Goal: Task Accomplishment & Management: Use online tool/utility

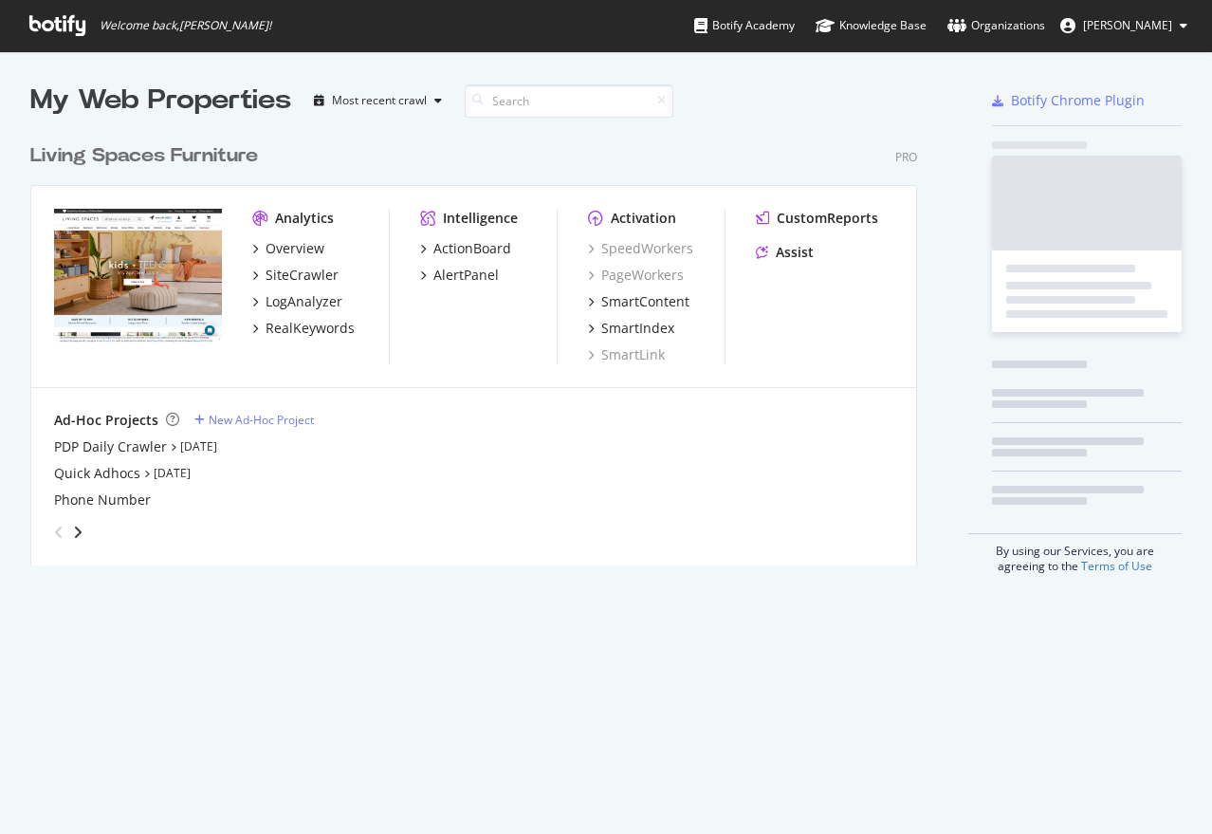
scroll to position [431, 888]
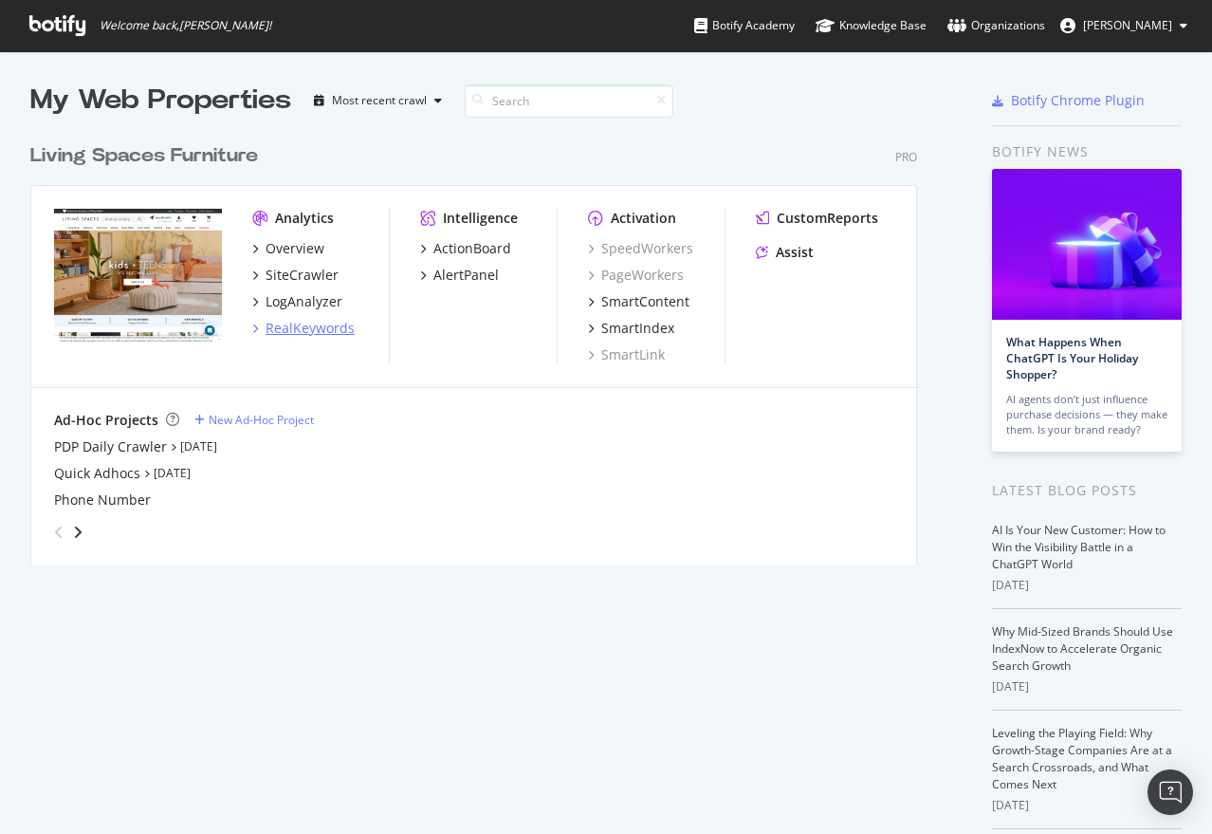
click at [302, 321] on div "RealKeywords" at bounding box center [310, 328] width 89 height 19
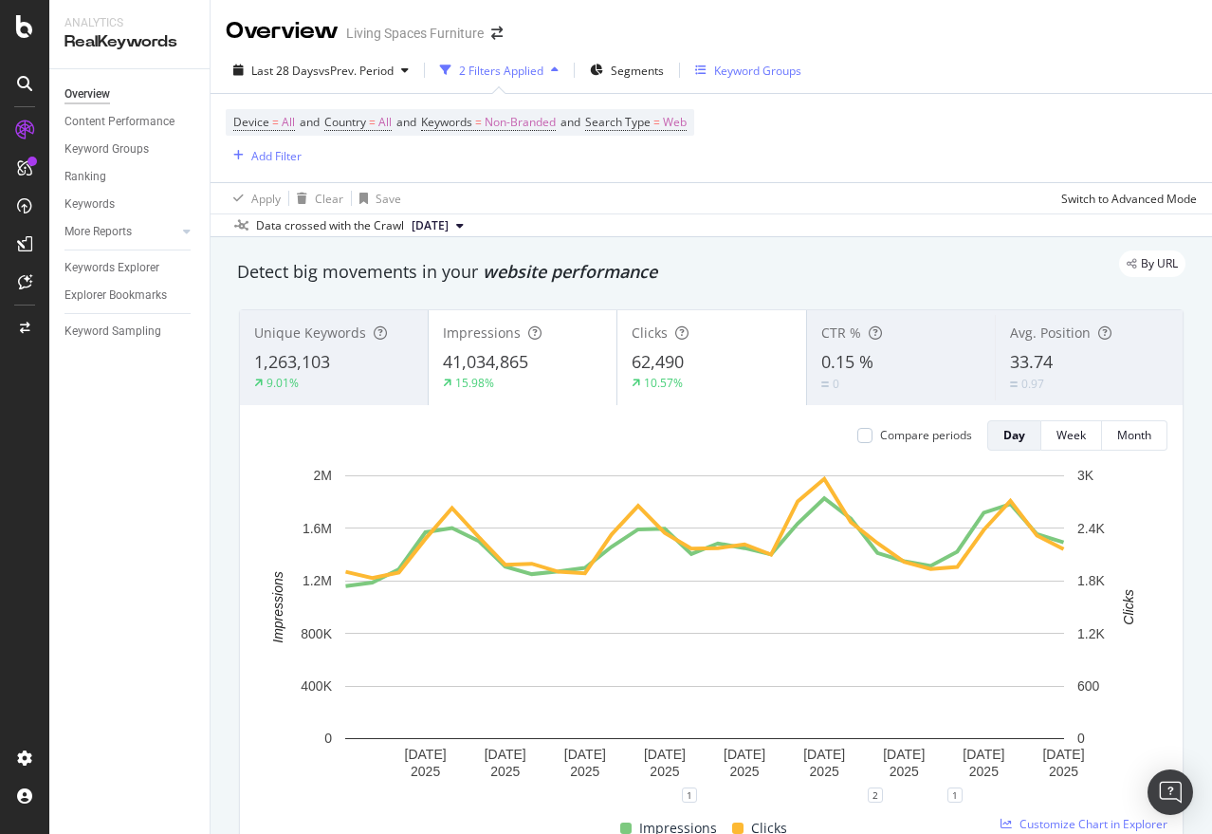
click at [707, 66] on icon "button" at bounding box center [700, 69] width 11 height 11
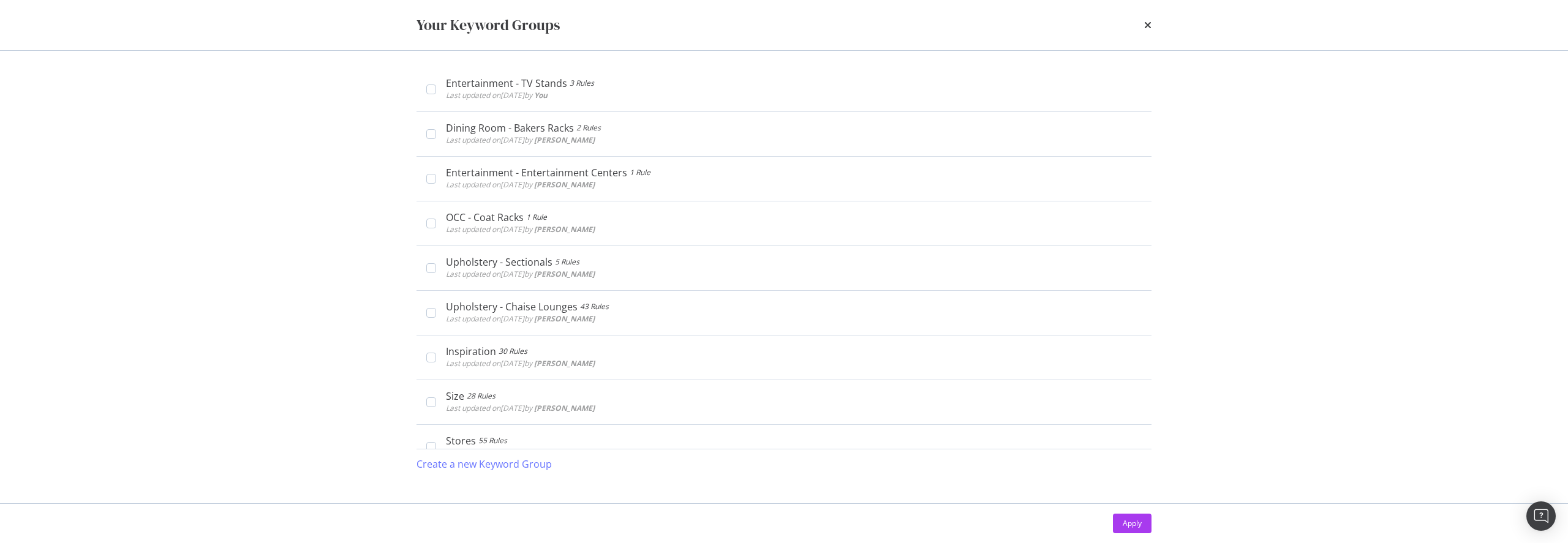
scroll to position [4700, 0]
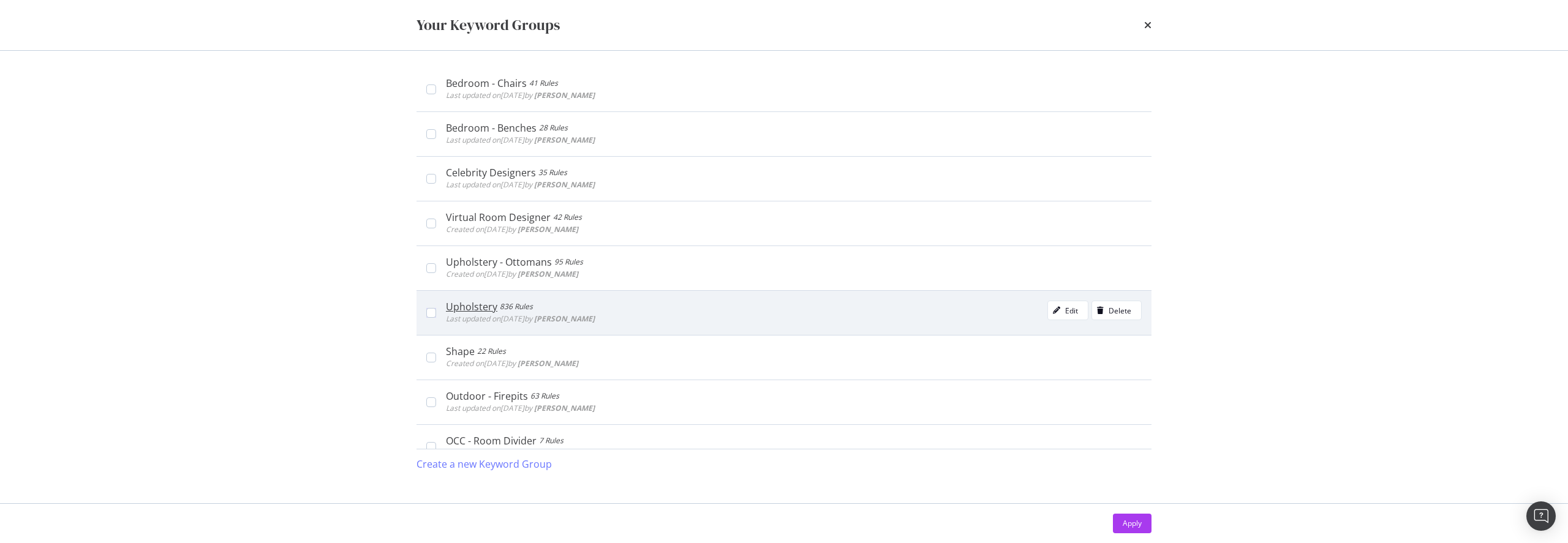
click at [500, 306] on div "836 Rules" at bounding box center [516, 307] width 33 height 12
click at [486, 308] on div "Upholstery" at bounding box center [472, 307] width 54 height 12
click at [782, 311] on icon "modal" at bounding box center [1056, 310] width 7 height 7
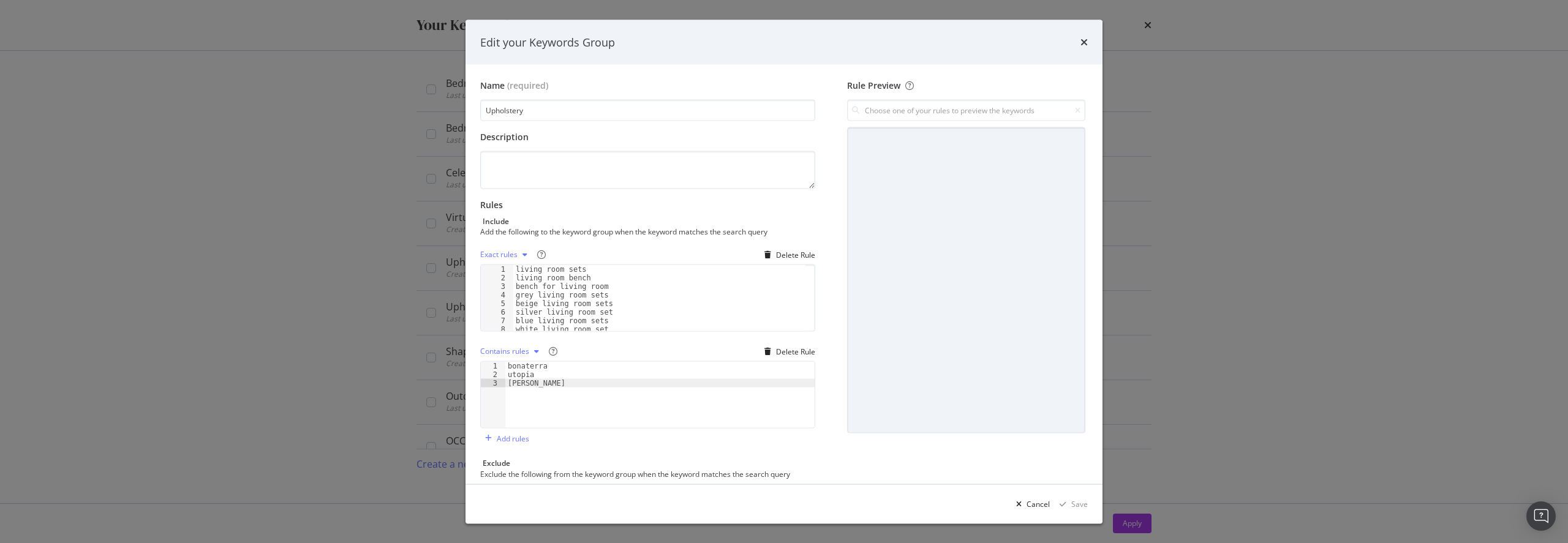
type textarea "[PERSON_NAME]"
click at [568, 386] on div "bonaterra utopia [PERSON_NAME]" at bounding box center [659, 403] width 309 height 83
type textarea "paloma"
drag, startPoint x: 553, startPoint y: 397, endPoint x: 491, endPoint y: 394, distance: 62.1
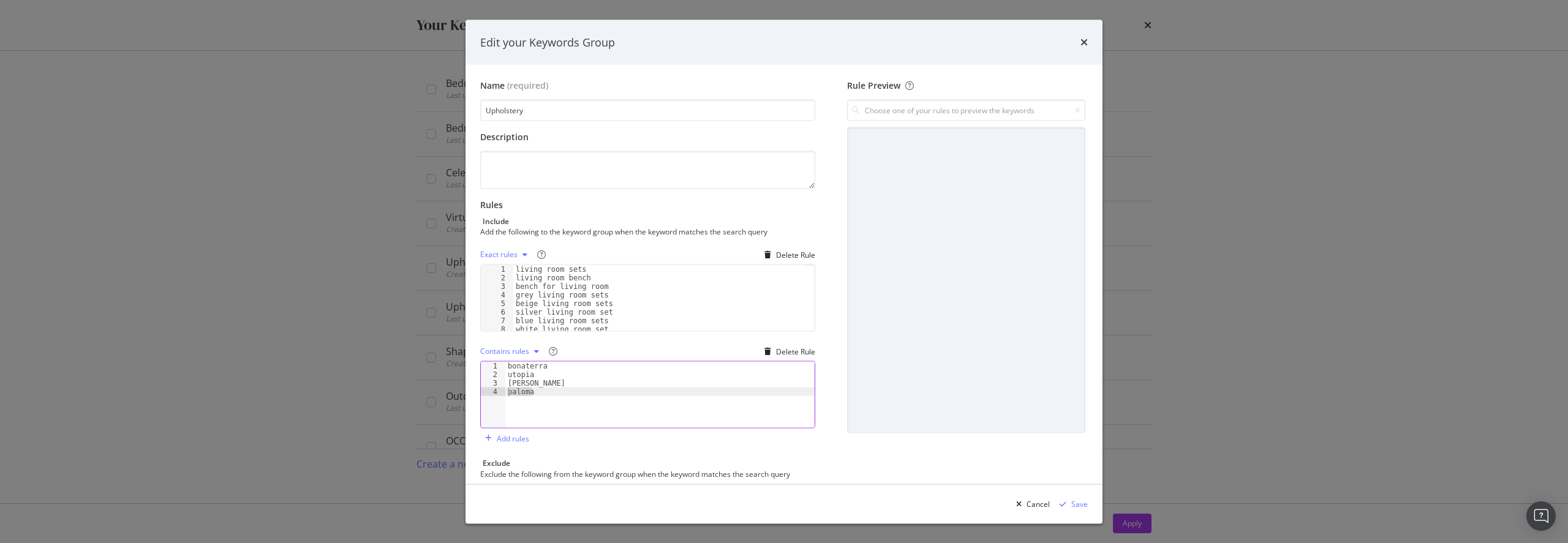
click at [491, 394] on div "paloma 1 2 3 4 bonaterra utopia [PERSON_NAME] XXXXXXXXXXXXXXXXXXXXXXXXXXXXXXXXX…" at bounding box center [648, 395] width 335 height 67
drag, startPoint x: 567, startPoint y: 379, endPoint x: 504, endPoint y: 376, distance: 63.1
click at [504, 376] on div "1 2 3 4 bonaterra utopia [PERSON_NAME] XXXXXXXXXXXXXXXXXXXXXXXXXXXXXXXXXXXXXXXX…" at bounding box center [648, 395] width 335 height 67
click at [561, 376] on div "bonaterra utopia [PERSON_NAME]" at bounding box center [659, 394] width 309 height 66
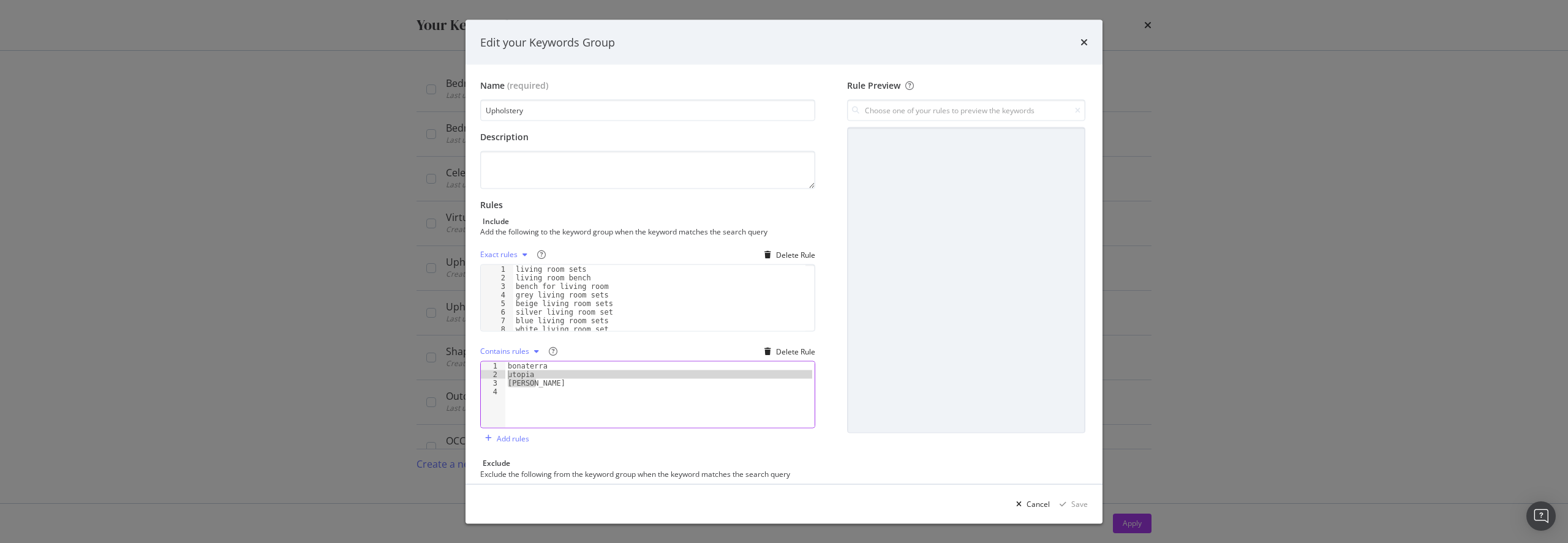
type textarea "utopia"
drag, startPoint x: 541, startPoint y: 377, endPoint x: 502, endPoint y: 374, distance: 39.1
click at [502, 374] on div "utopia 1 2 3 4 bonaterra utopia [PERSON_NAME] XXXXXXXXXXXXXXXXXXXXXXXXXXXXXXXXX…" at bounding box center [648, 395] width 335 height 67
type textarea "bonaterra"
click at [782, 467] on div "Rule Preview" at bounding box center [966, 336] width 243 height 515
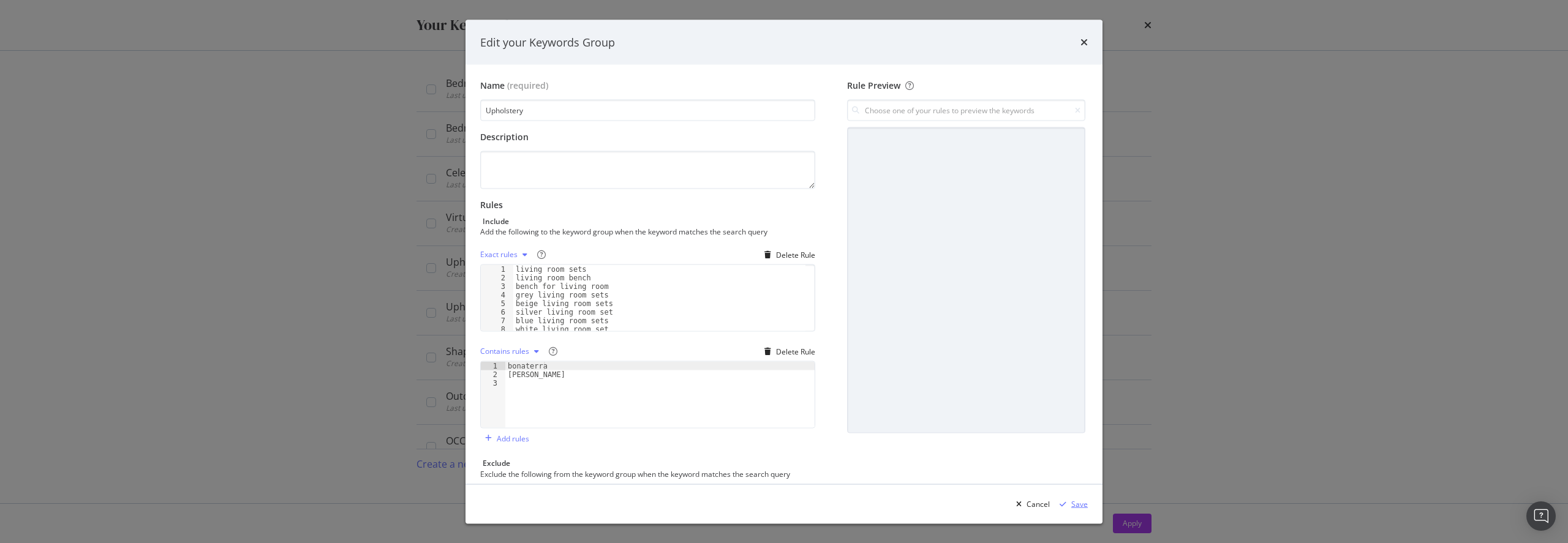
click at [782, 502] on div "modal" at bounding box center [1063, 504] width 17 height 7
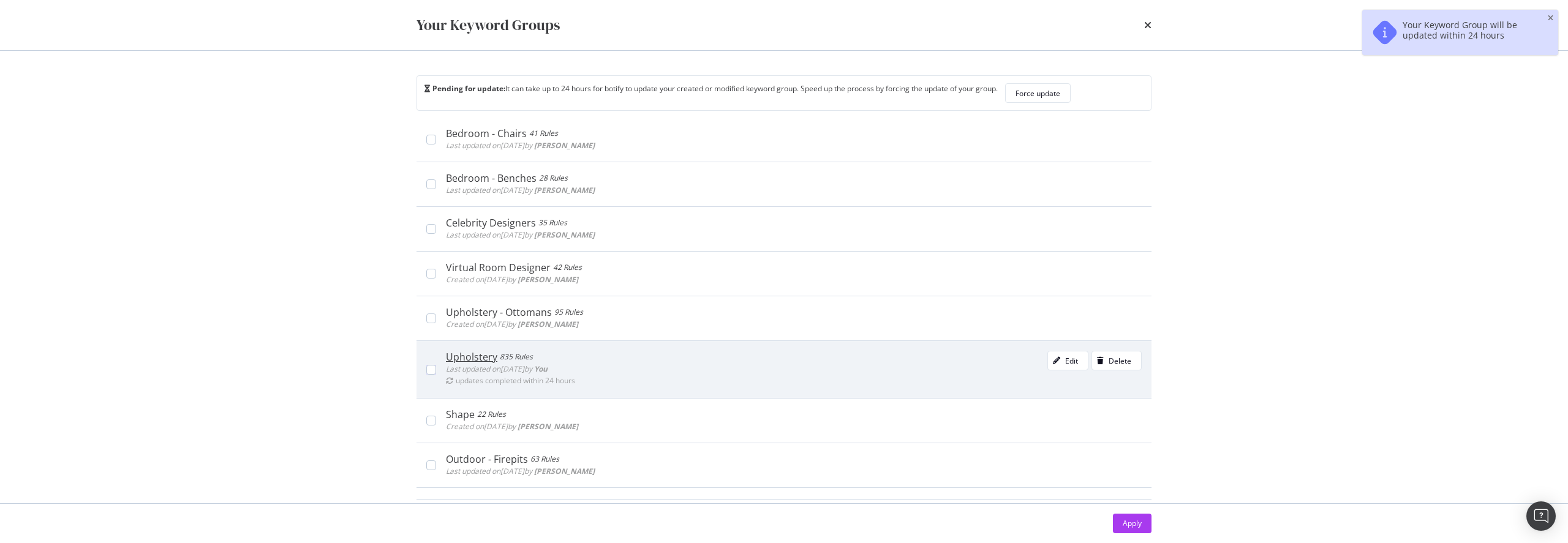
click at [480, 352] on div "Upholstery" at bounding box center [471, 356] width 52 height 12
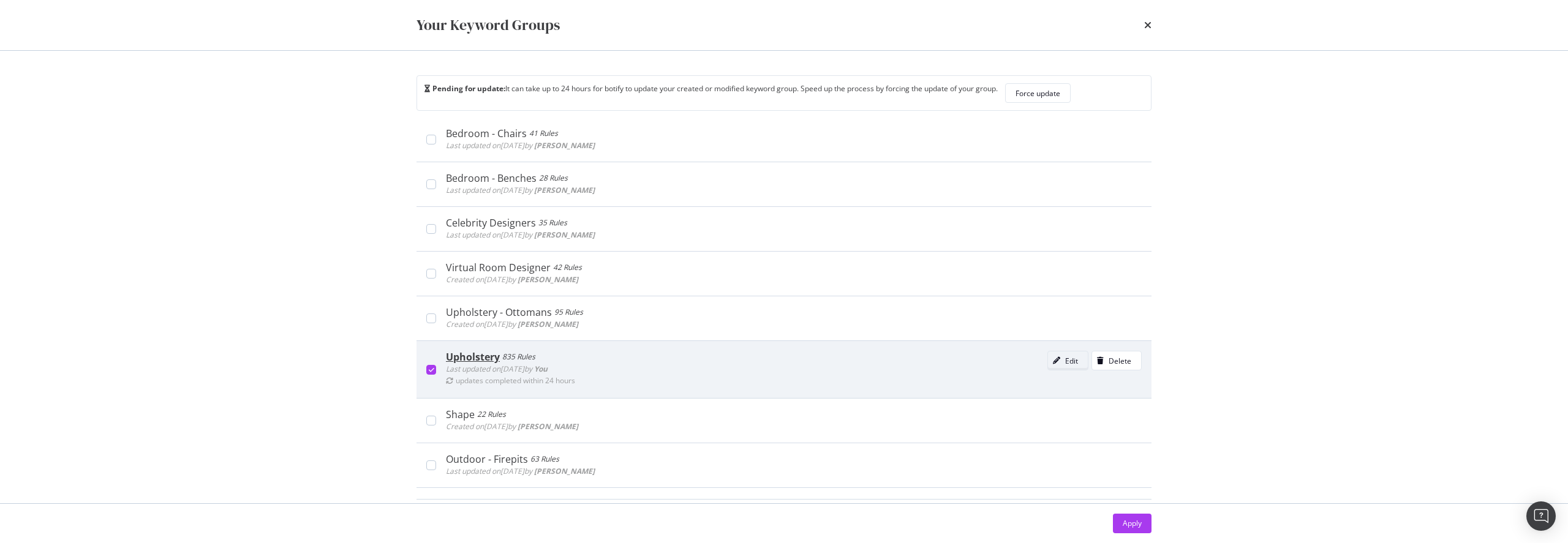
click at [782, 367] on div "Edit" at bounding box center [1063, 360] width 30 height 17
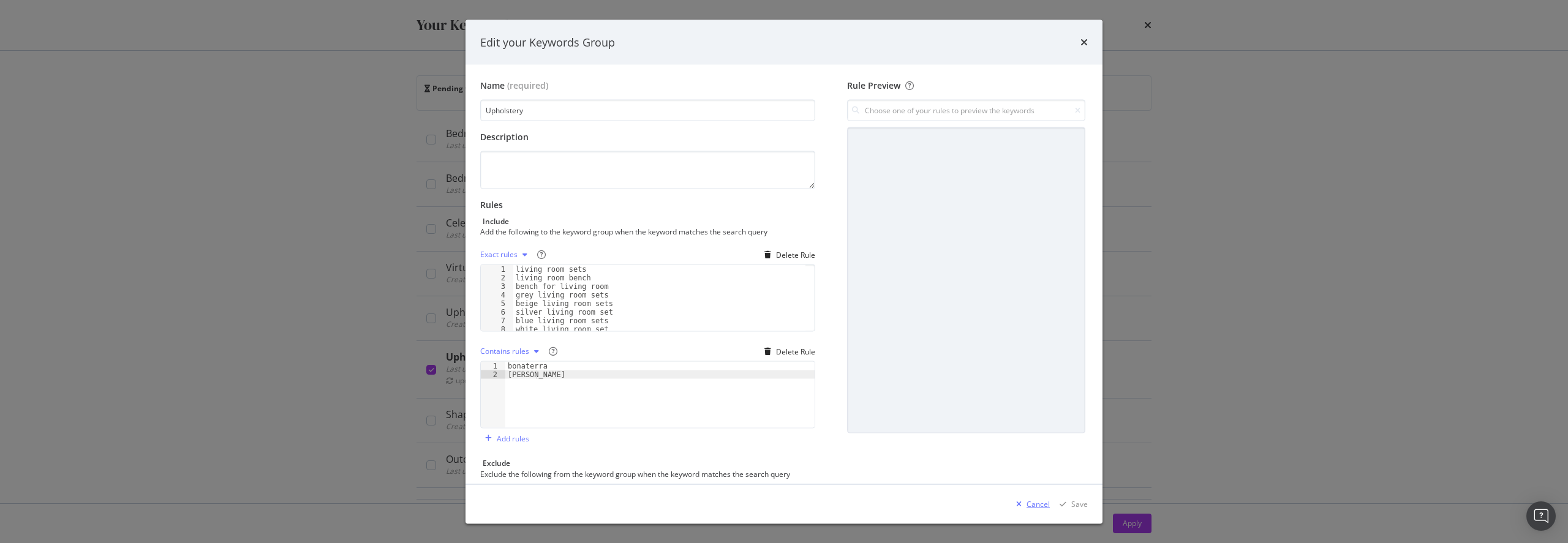
click at [782, 506] on div "Cancel" at bounding box center [1038, 504] width 23 height 10
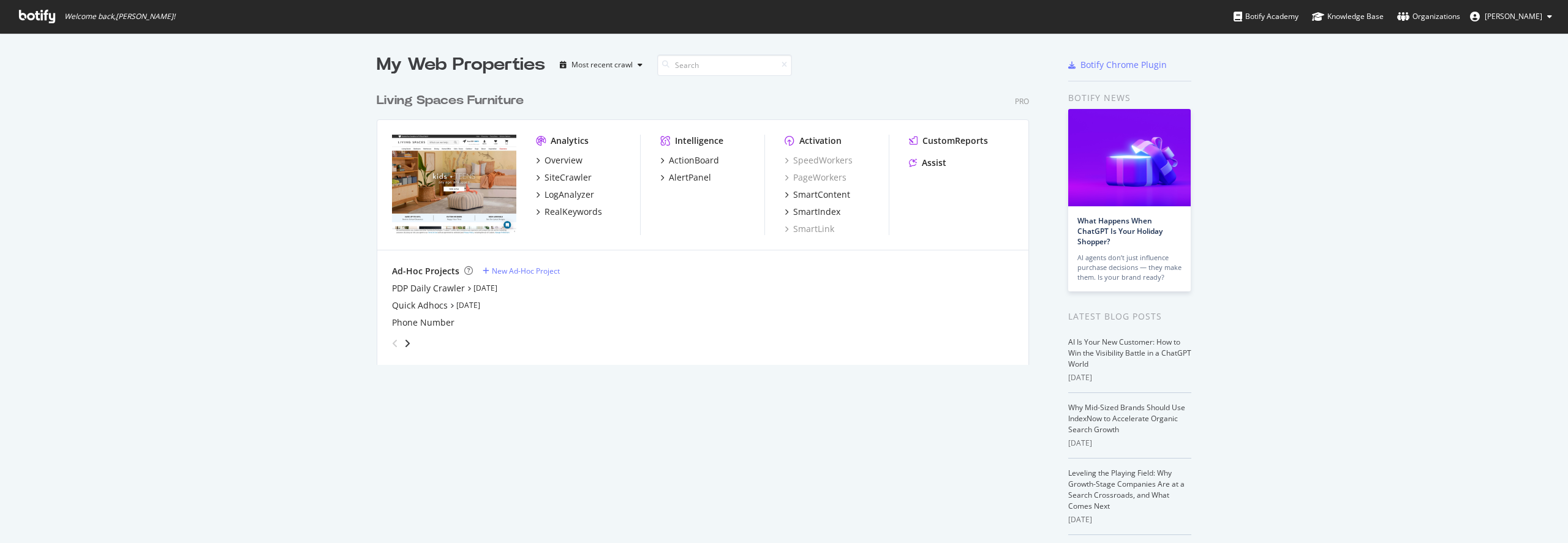
scroll to position [534, 1549]
click at [558, 214] on div "RealKeywords" at bounding box center [573, 212] width 57 height 12
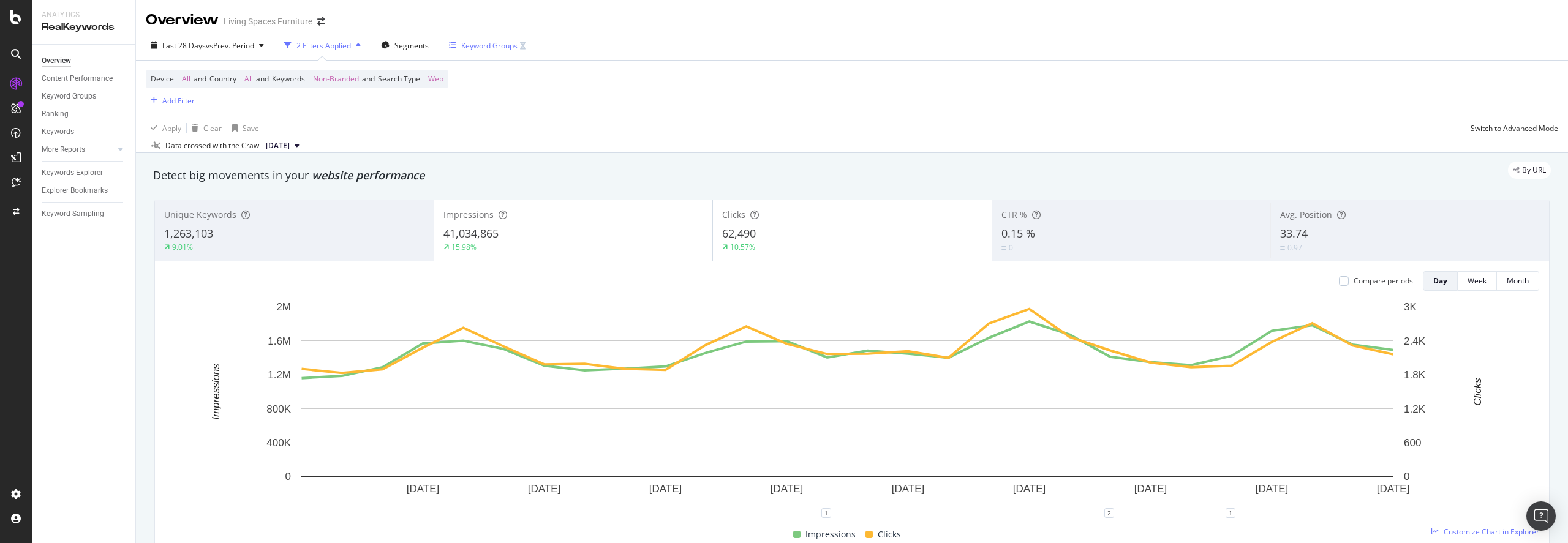
click at [465, 48] on div "Keyword Groups" at bounding box center [489, 46] width 56 height 10
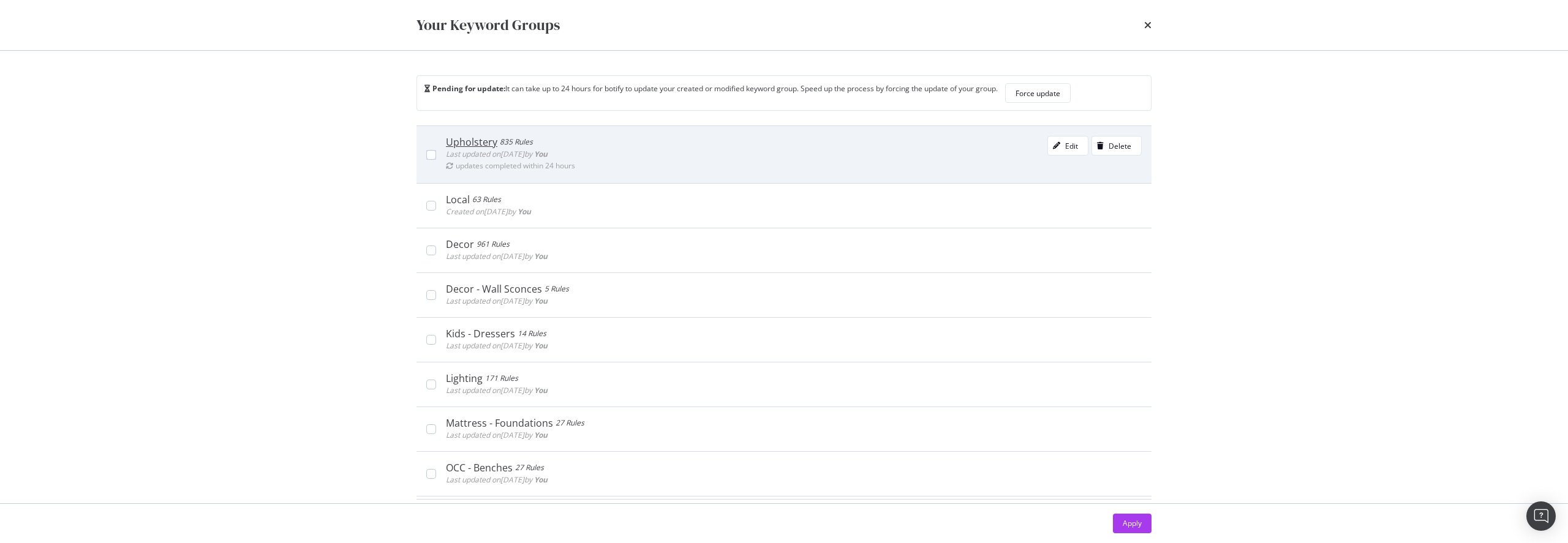
click at [471, 148] on div "Upholstery" at bounding box center [471, 142] width 52 height 12
click at [1066, 140] on button "Edit" at bounding box center [1068, 146] width 41 height 19
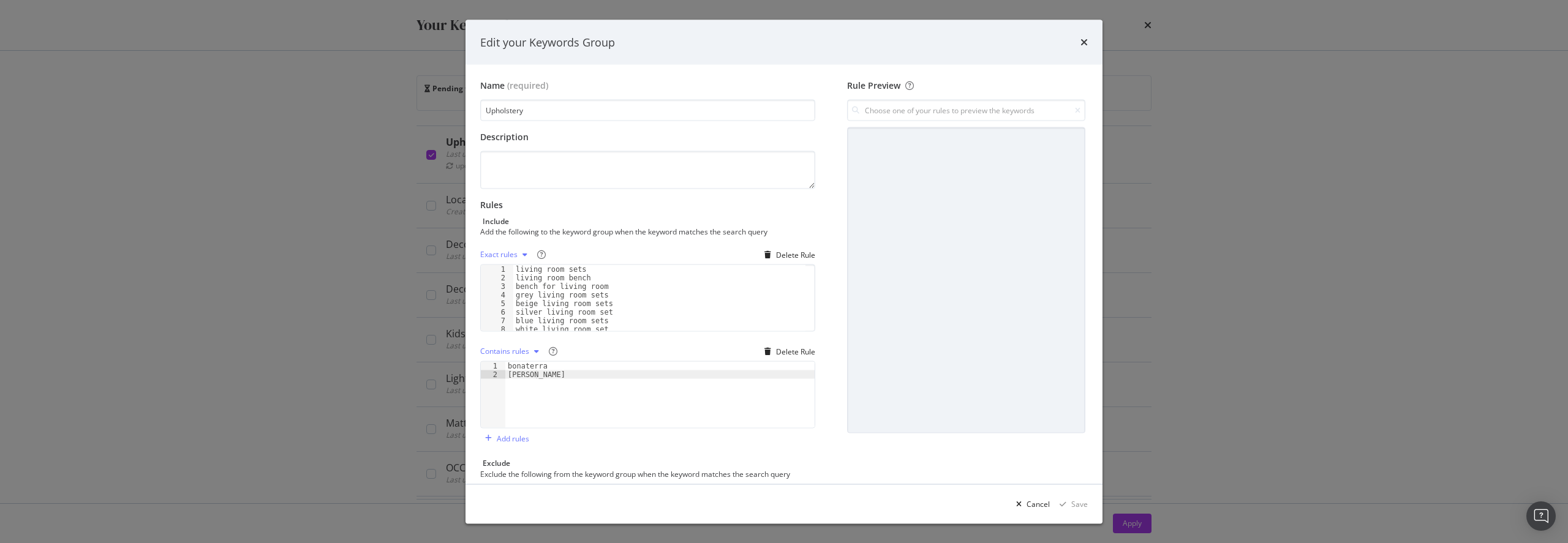
type textarea "[PERSON_NAME]"
click at [508, 384] on div "bonaterra kennedy" at bounding box center [659, 403] width 309 height 83
type textarea "zone"
click at [972, 444] on div "Rule Preview" at bounding box center [966, 336] width 243 height 515
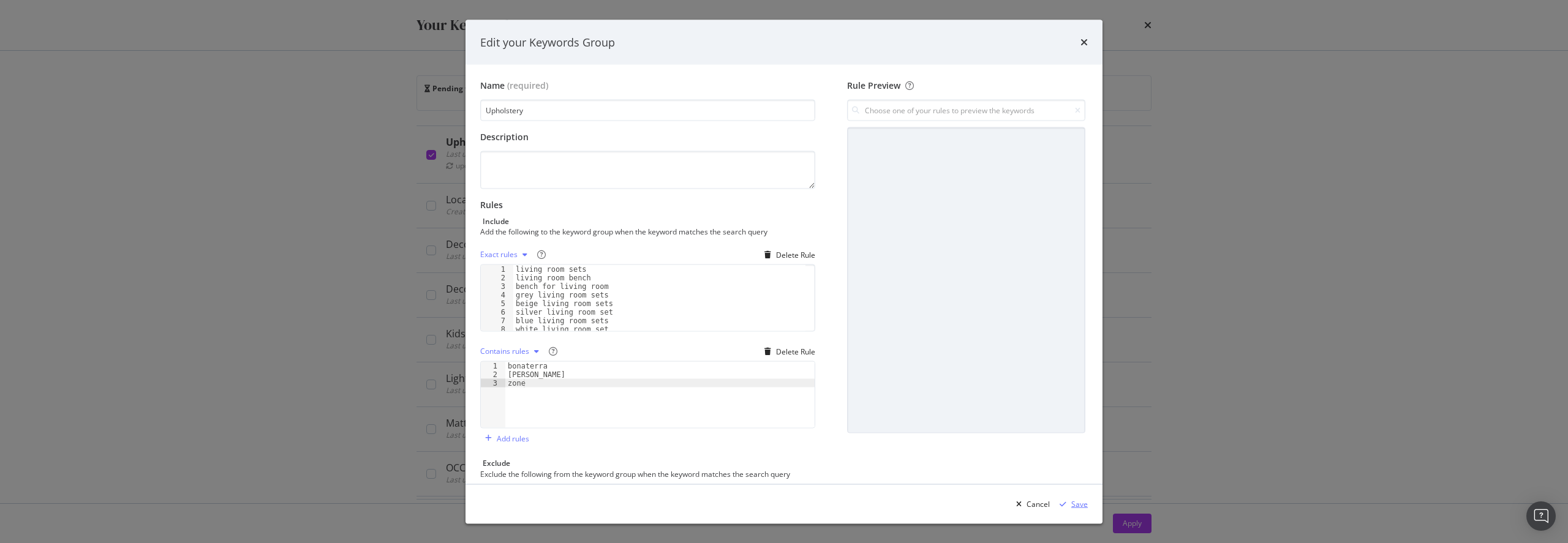
click at [1064, 504] on icon "modal" at bounding box center [1063, 504] width 6 height 7
